Goal: Information Seeking & Learning: Learn about a topic

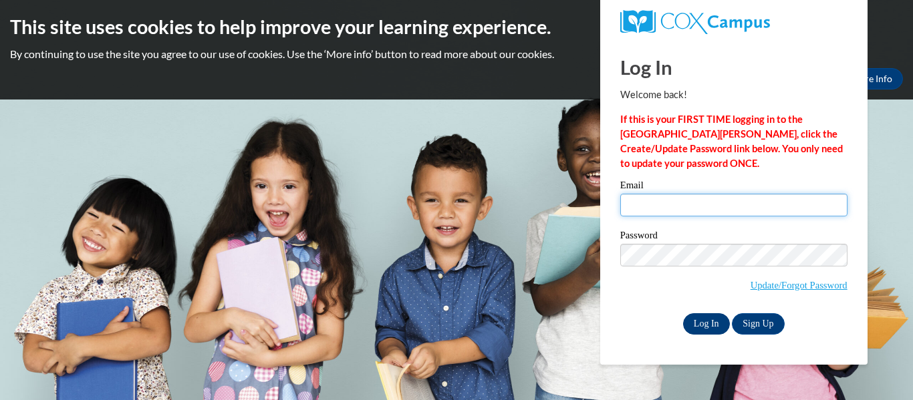
type input "amelialard309@gmail.com"
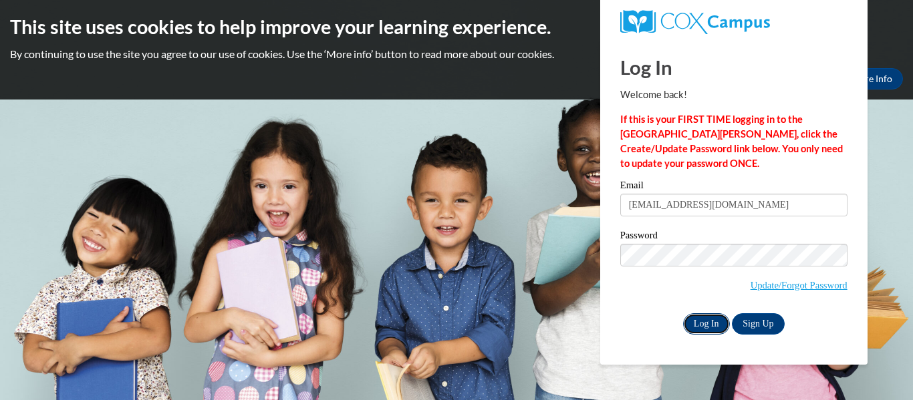
click at [695, 323] on input "Log In" at bounding box center [706, 323] width 47 height 21
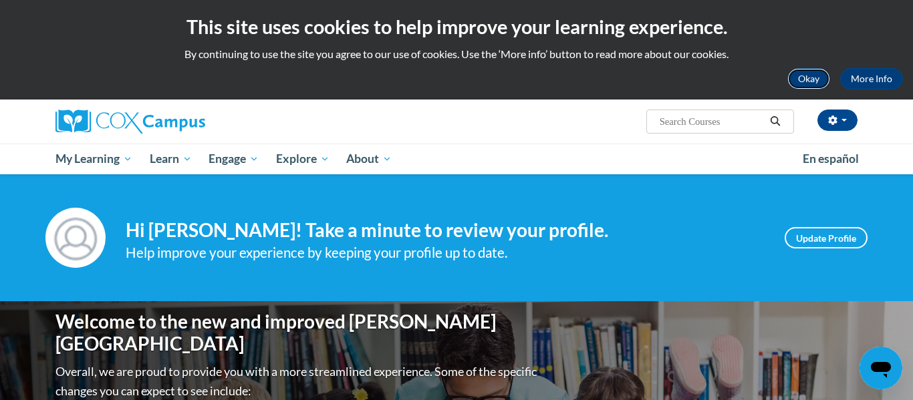
click at [790, 86] on button "Okay" at bounding box center [808, 78] width 43 height 21
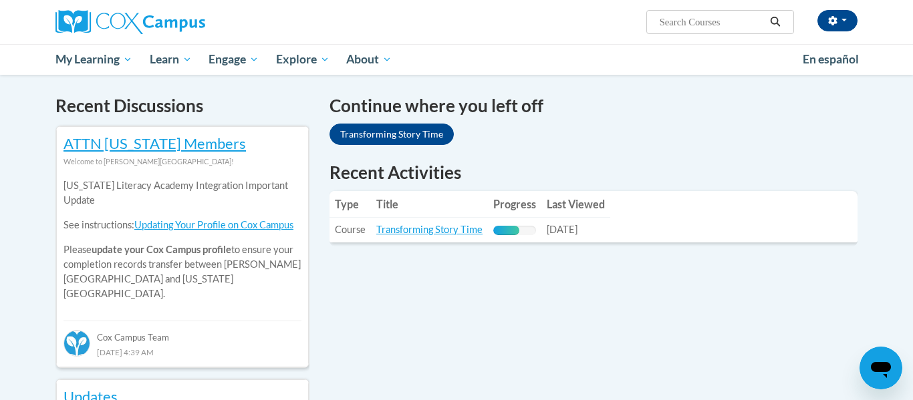
scroll to position [397, 0]
click at [442, 230] on link "Transforming Story Time" at bounding box center [429, 228] width 106 height 11
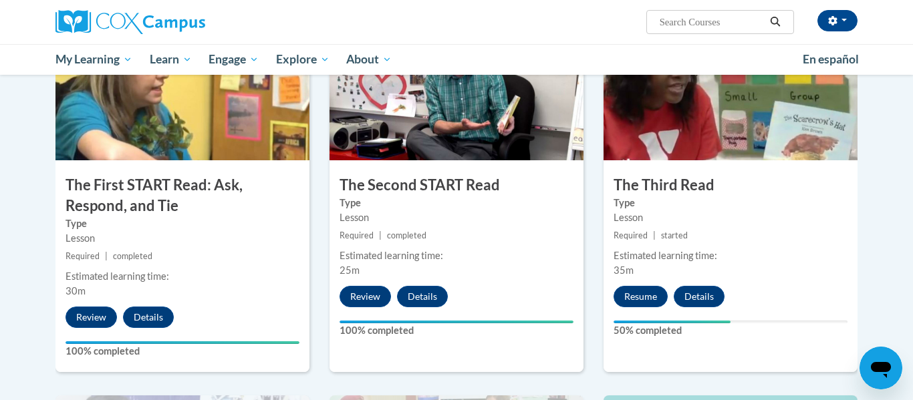
scroll to position [713, 0]
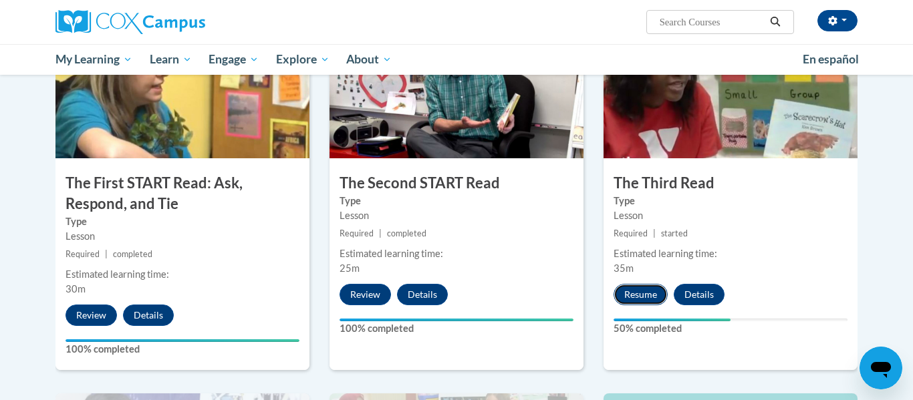
click at [637, 289] on button "Resume" at bounding box center [640, 294] width 54 height 21
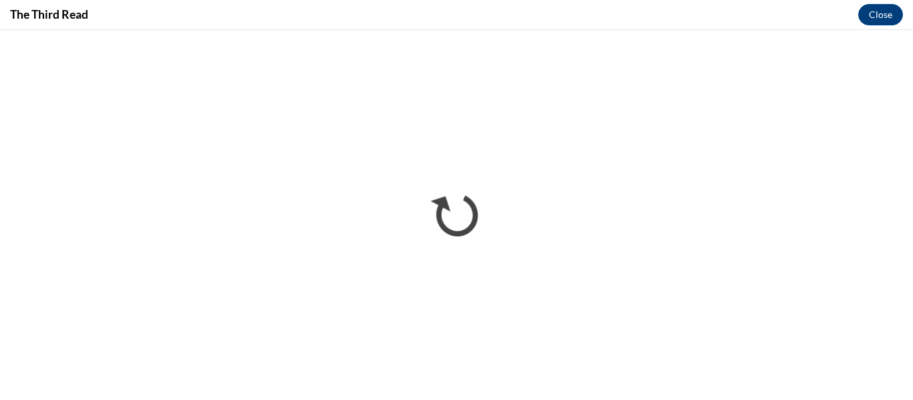
scroll to position [0, 0]
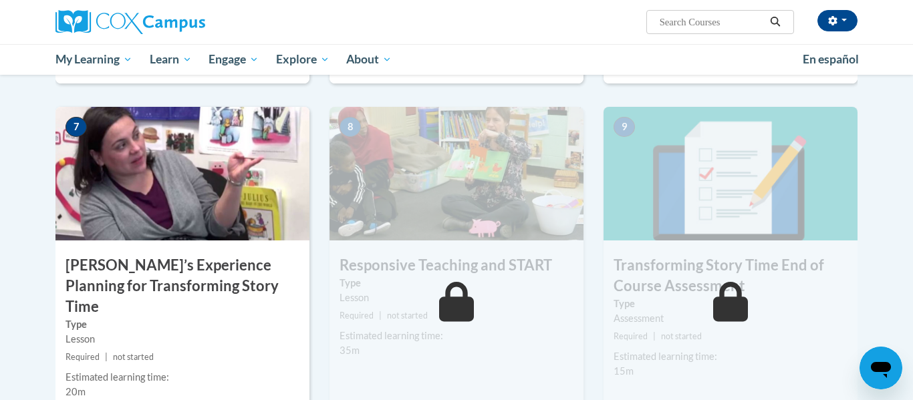
scroll to position [1002, 0]
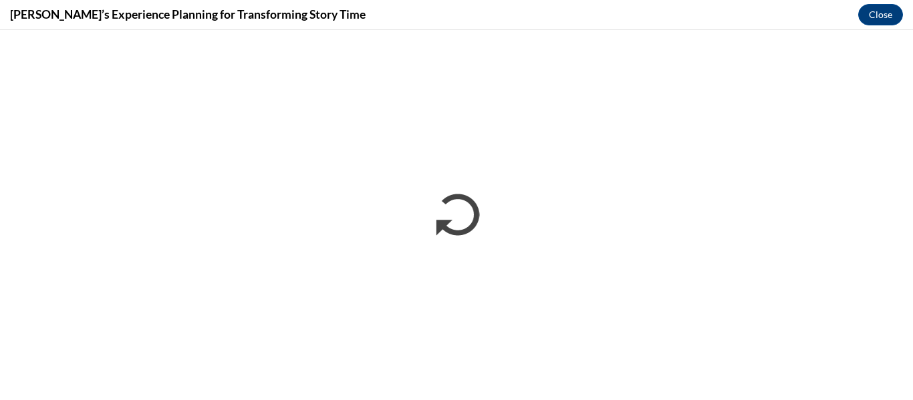
scroll to position [0, 0]
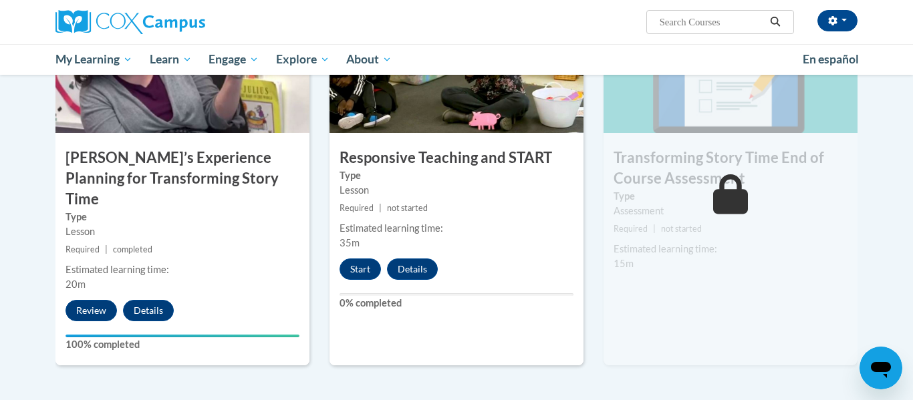
scroll to position [1108, 0]
click at [349, 265] on button "Start" at bounding box center [359, 268] width 41 height 21
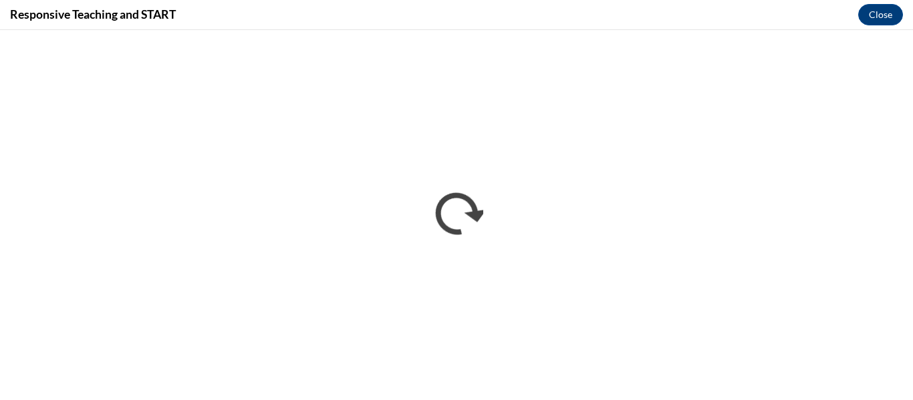
scroll to position [0, 0]
